Goal: Transaction & Acquisition: Purchase product/service

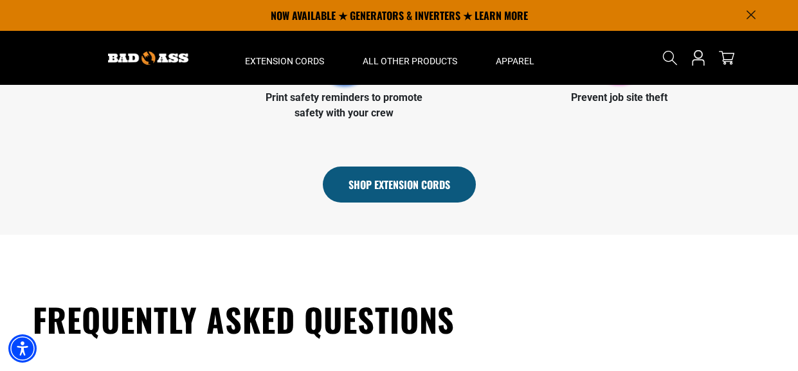
scroll to position [664, 0]
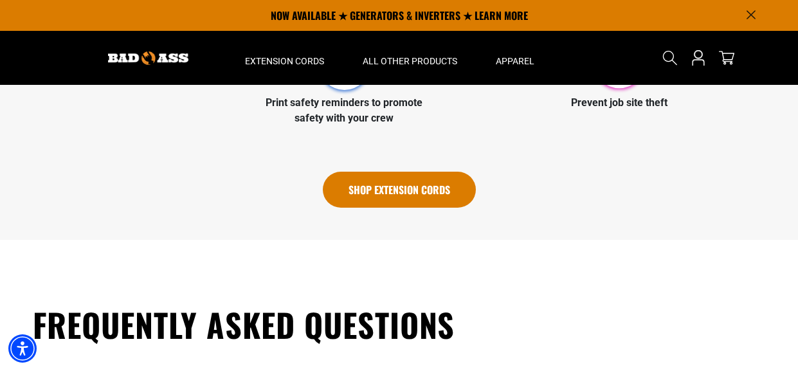
click at [421, 188] on link "Shop Extension Cords" at bounding box center [399, 190] width 153 height 36
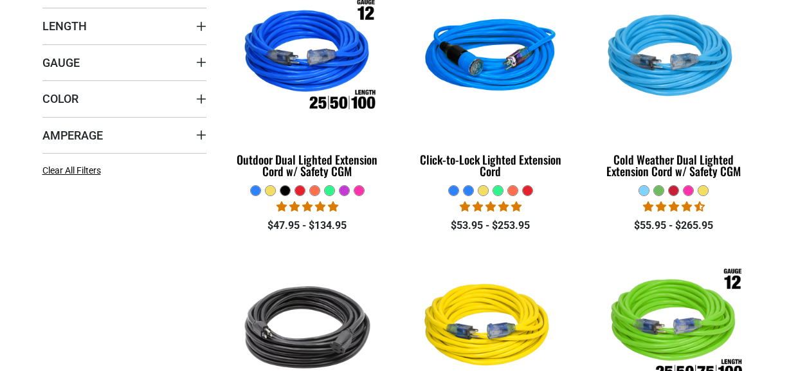
scroll to position [338, 0]
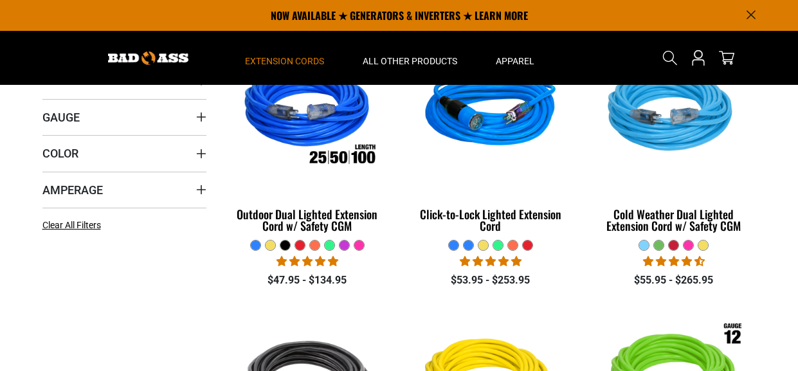
click at [200, 86] on icon "Length" at bounding box center [201, 81] width 10 height 10
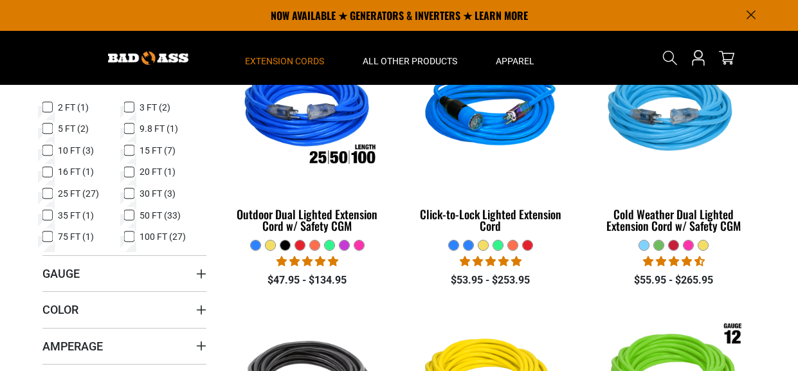
scroll to position [318, 0]
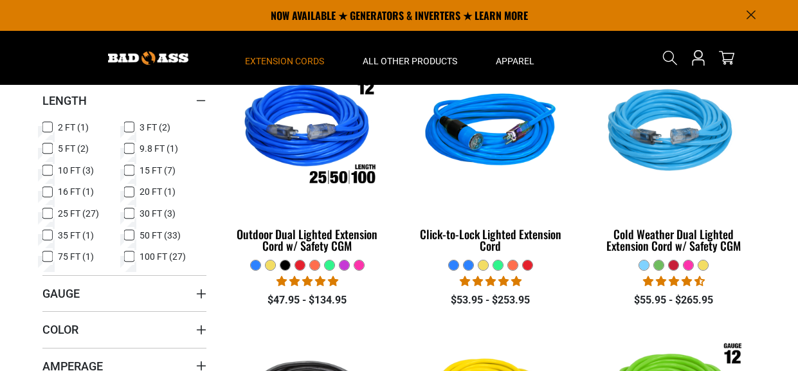
click at [134, 256] on rect at bounding box center [129, 256] width 10 height 10
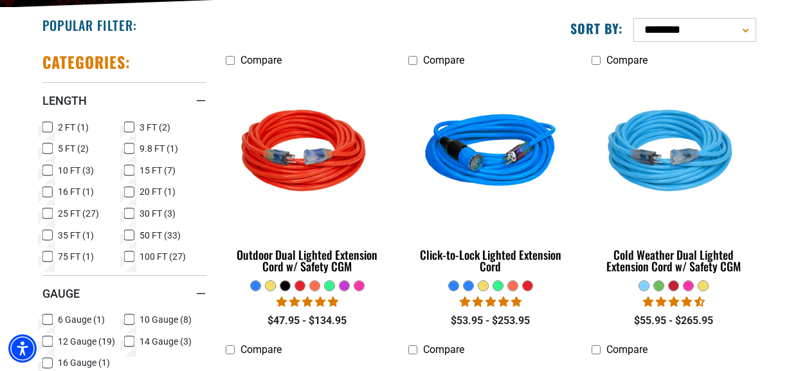
scroll to position [523, 0]
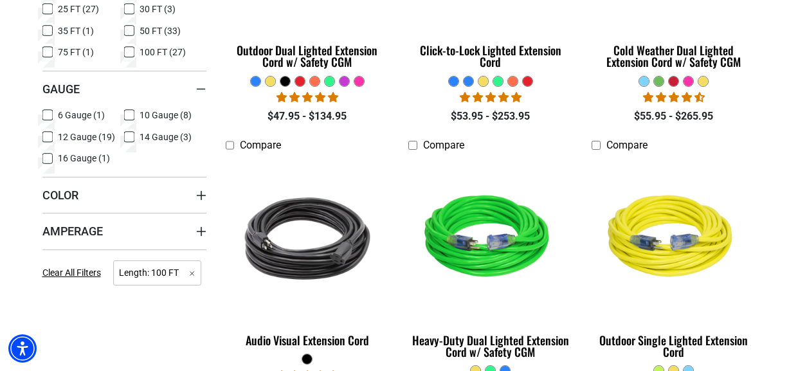
click at [54, 136] on label "12 Gauge (19) 12 Gauge (19 products)" at bounding box center [83, 137] width 82 height 17
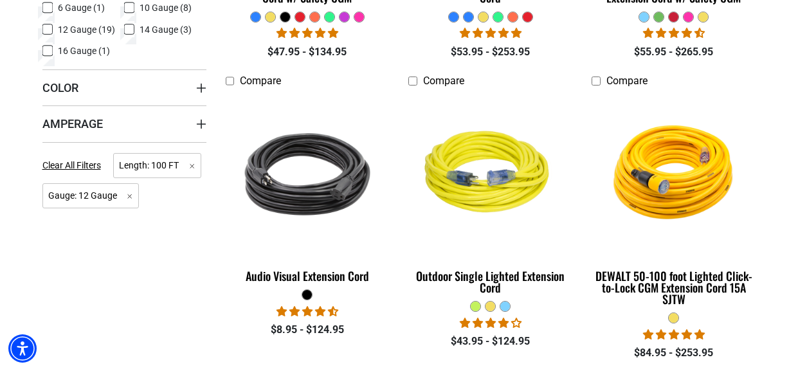
scroll to position [609, 0]
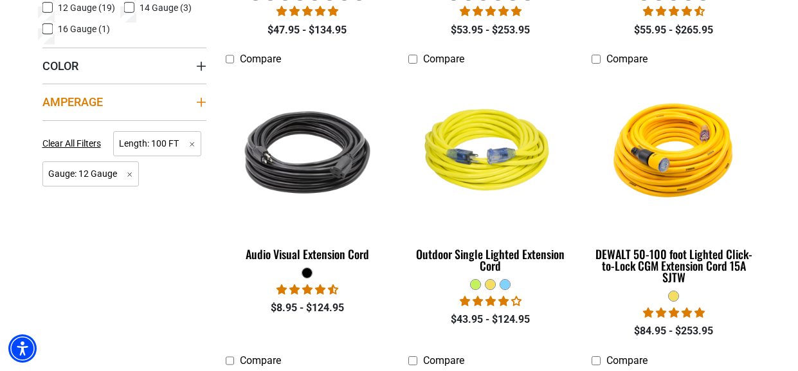
click at [204, 94] on summary "Amperage" at bounding box center [124, 102] width 164 height 36
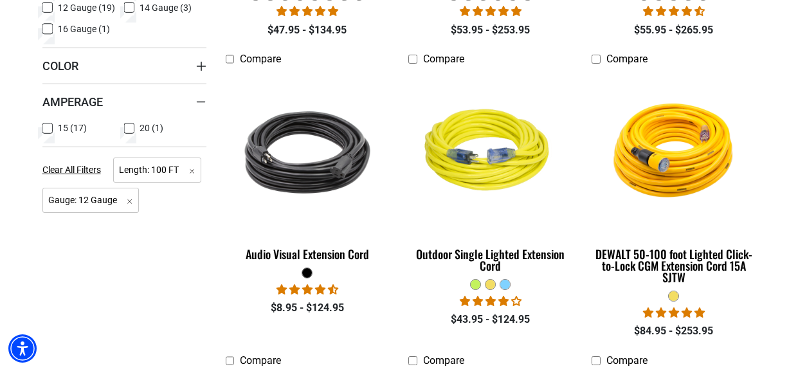
click at [57, 123] on label "15 (17) 15 (17 products)" at bounding box center [83, 128] width 82 height 17
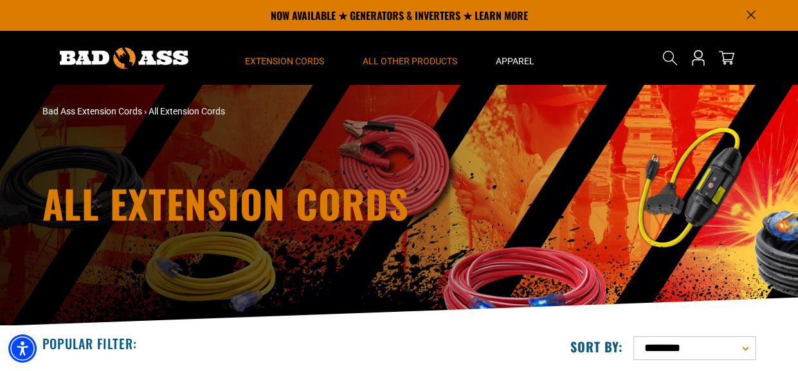
click at [423, 64] on span "All Other Products" at bounding box center [410, 61] width 94 height 12
